Goal: Information Seeking & Learning: Learn about a topic

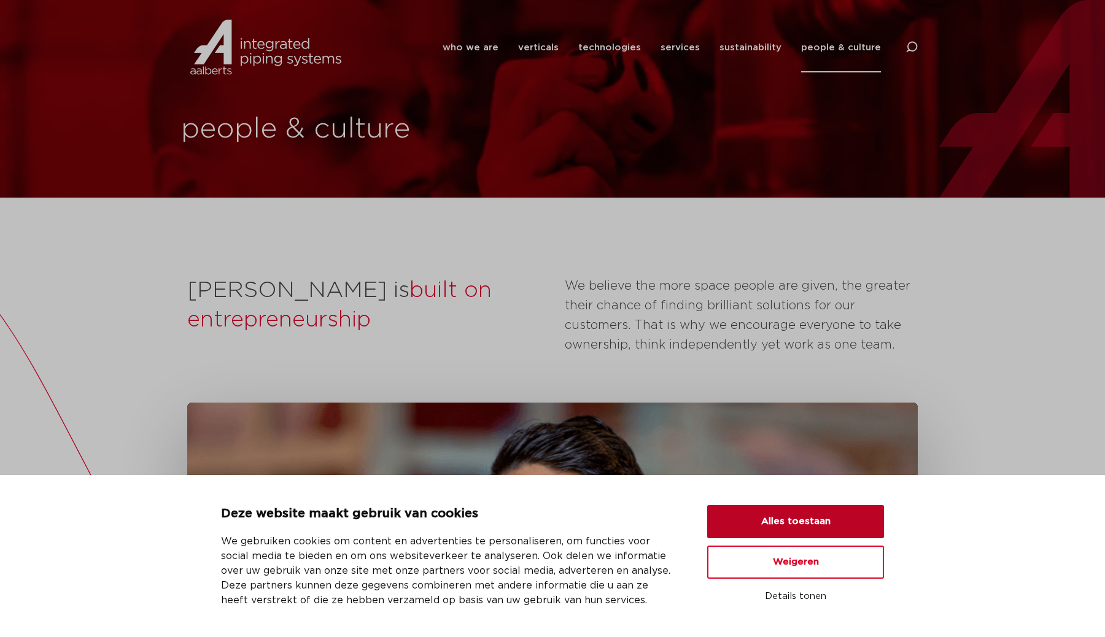
click at [781, 521] on button "Alles toestaan" at bounding box center [795, 521] width 177 height 33
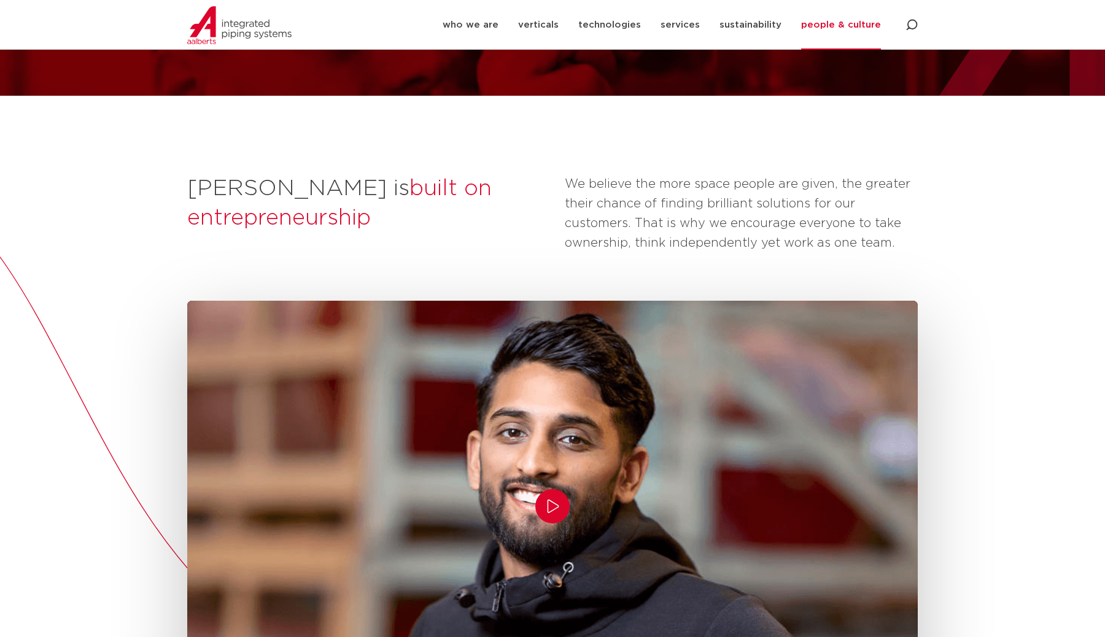
scroll to position [121, 0]
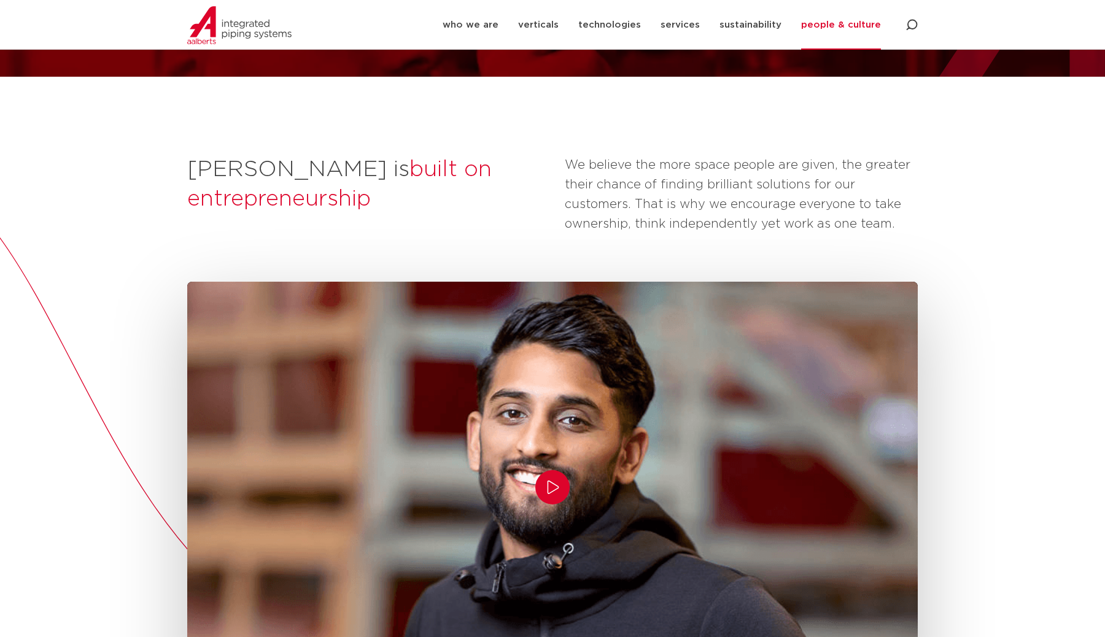
click at [557, 487] on icon "Play/Pause" at bounding box center [552, 487] width 15 height 15
drag, startPoint x: 563, startPoint y: 498, endPoint x: 559, endPoint y: 490, distance: 9.1
click at [563, 498] on button "Play/Pause" at bounding box center [552, 487] width 34 height 34
click at [556, 486] on icon "Play/Pause" at bounding box center [552, 487] width 15 height 15
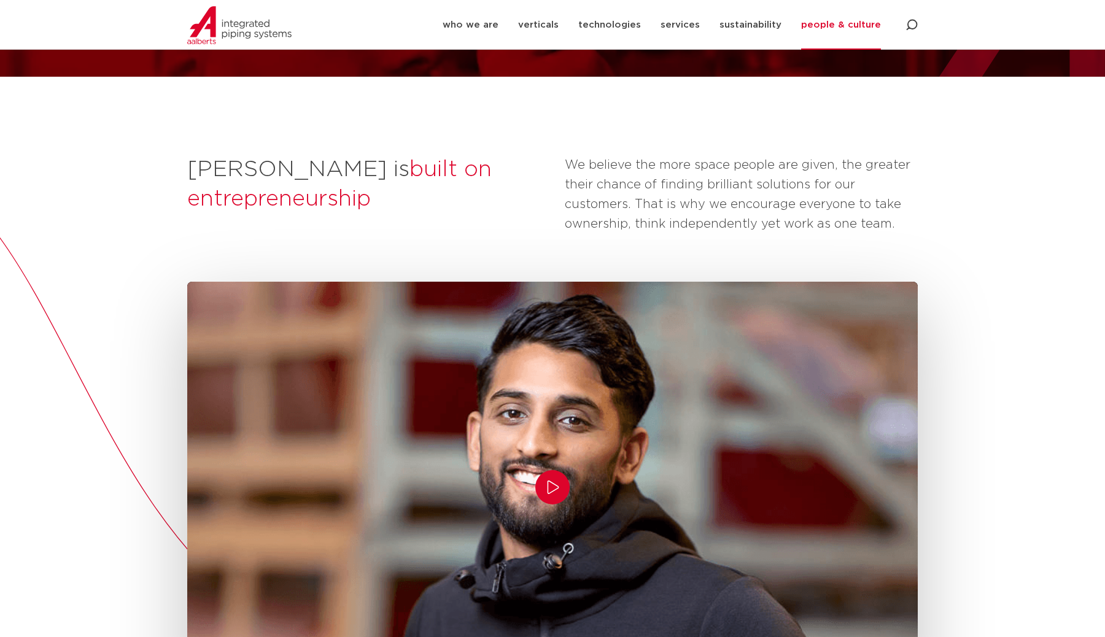
click at [556, 486] on icon "Play/Pause" at bounding box center [552, 487] width 15 height 15
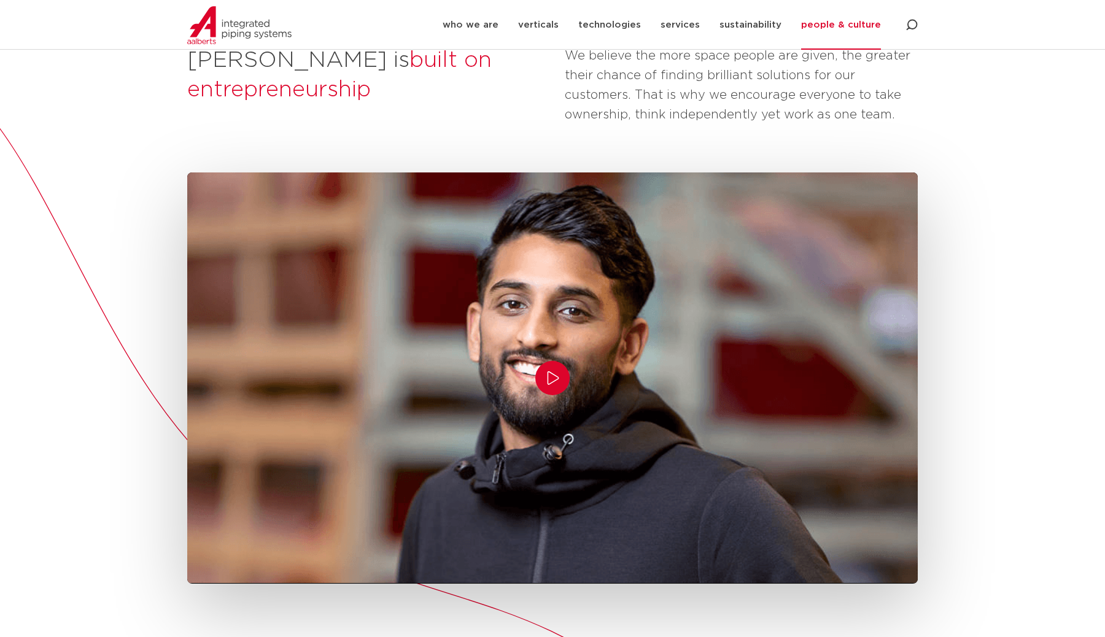
scroll to position [231, 0]
click at [1017, 274] on div "Aalberts is built on entrepreneurship We believe the more space people are give…" at bounding box center [552, 629] width 1105 height 1325
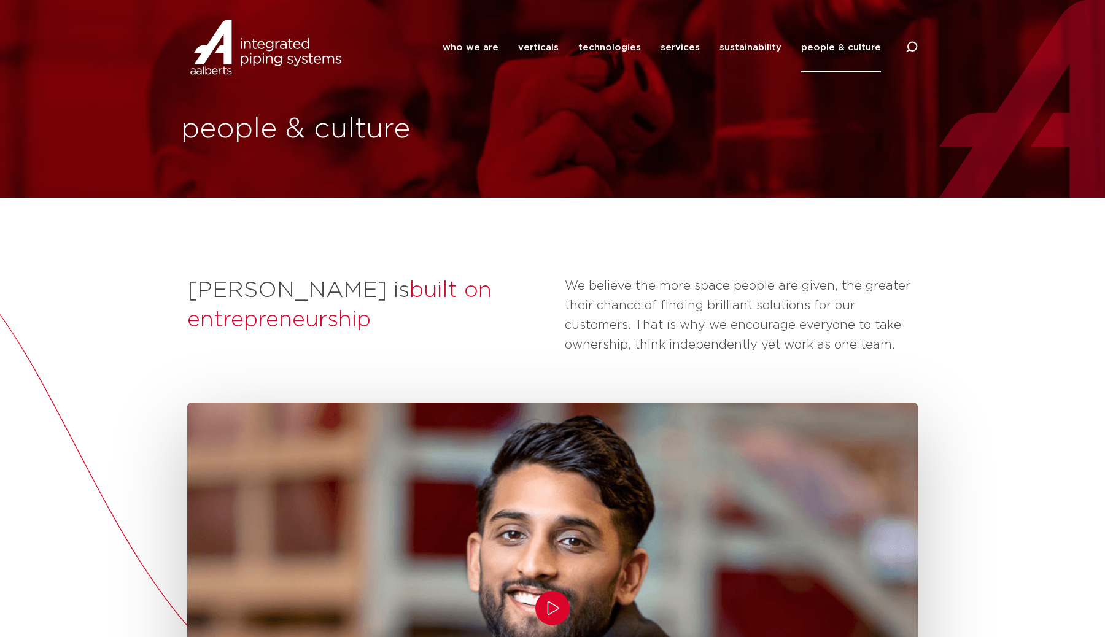
scroll to position [231, 0]
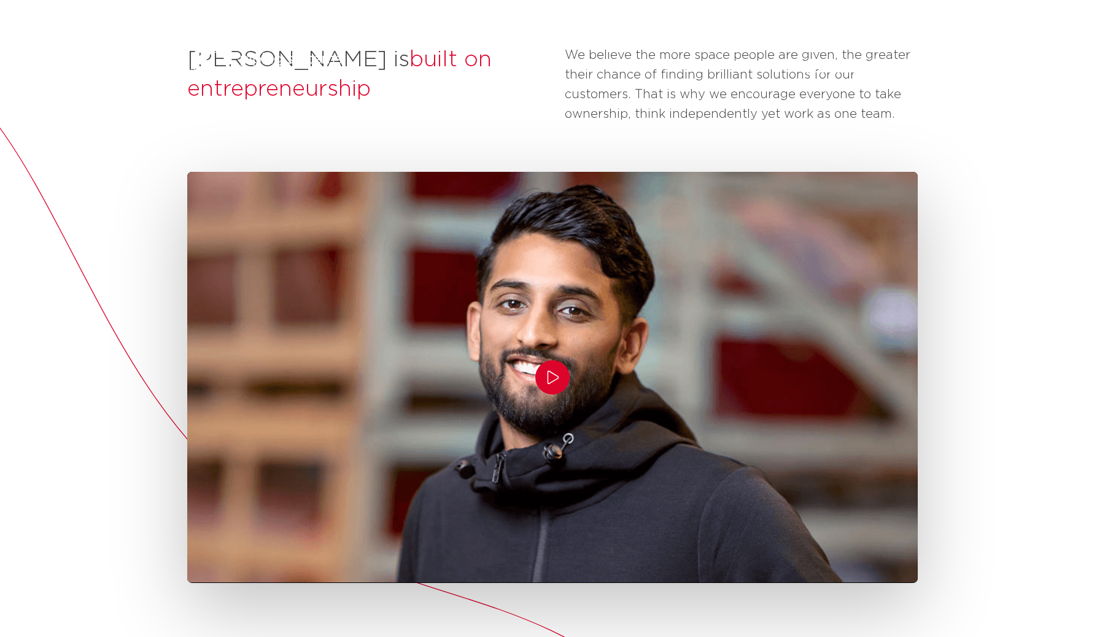
drag, startPoint x: 555, startPoint y: 383, endPoint x: 591, endPoint y: 412, distance: 45.8
click at [555, 383] on icon "Play/Pause" at bounding box center [552, 377] width 15 height 15
click at [541, 376] on button "Play/Pause" at bounding box center [552, 377] width 34 height 34
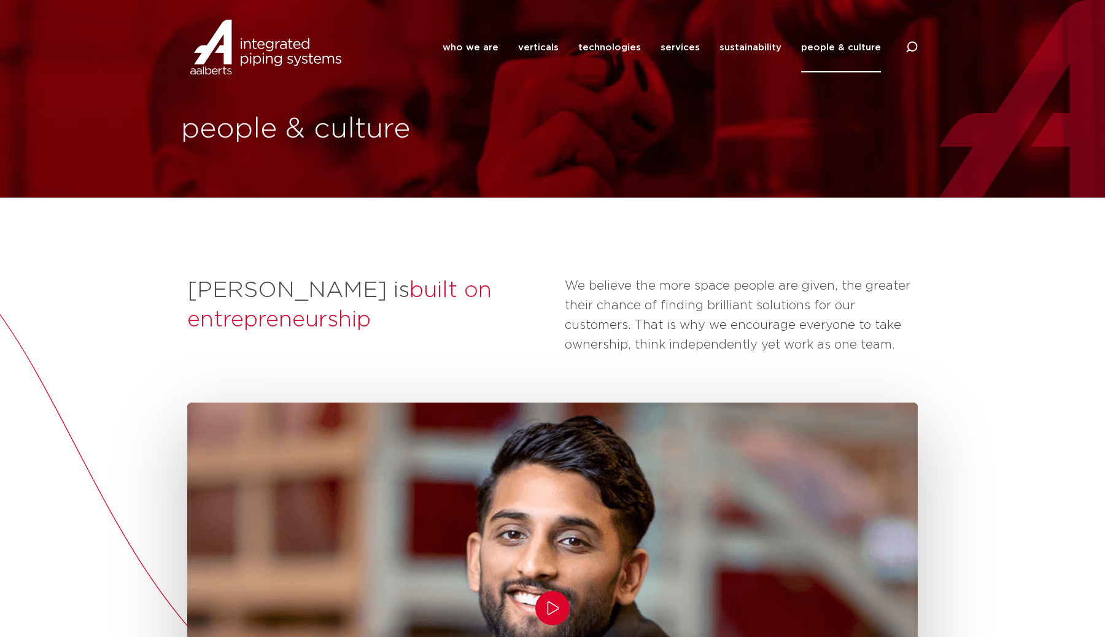
scroll to position [231, 0]
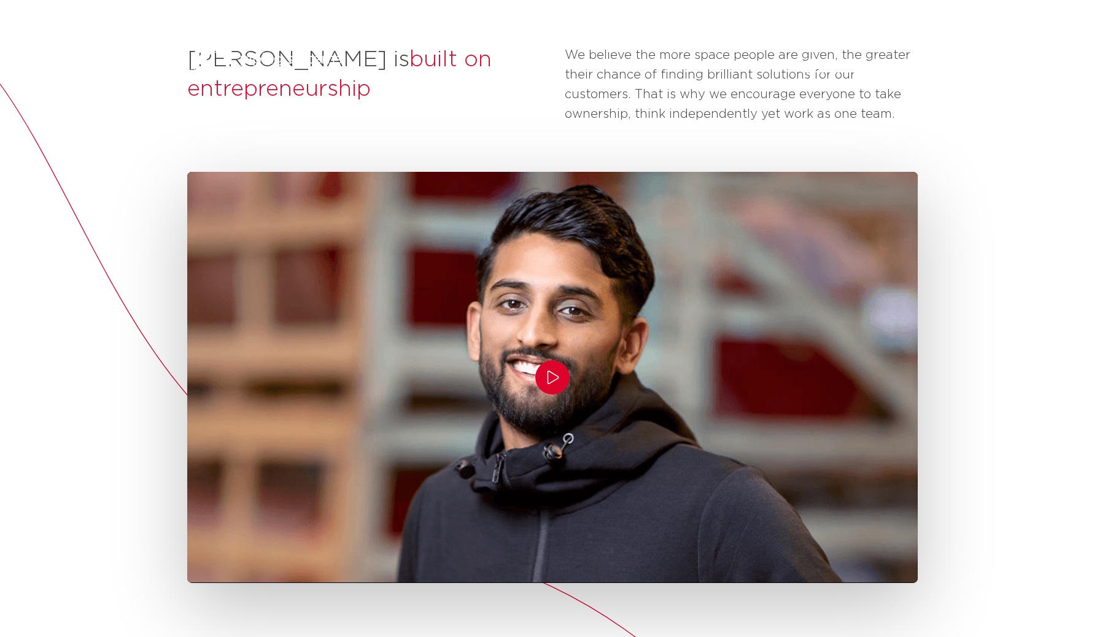
click at [553, 370] on icon "Play/Pause" at bounding box center [552, 377] width 15 height 15
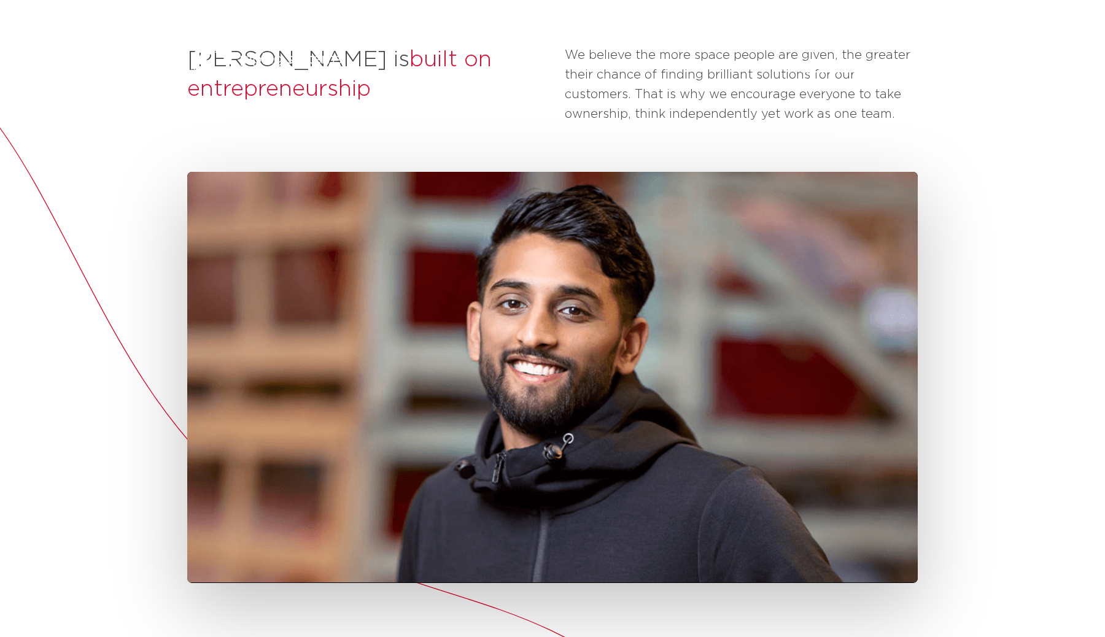
click at [546, 370] on icon "Play/Pause" at bounding box center [552, 377] width 15 height 15
